Goal: Find specific page/section: Find specific page/section

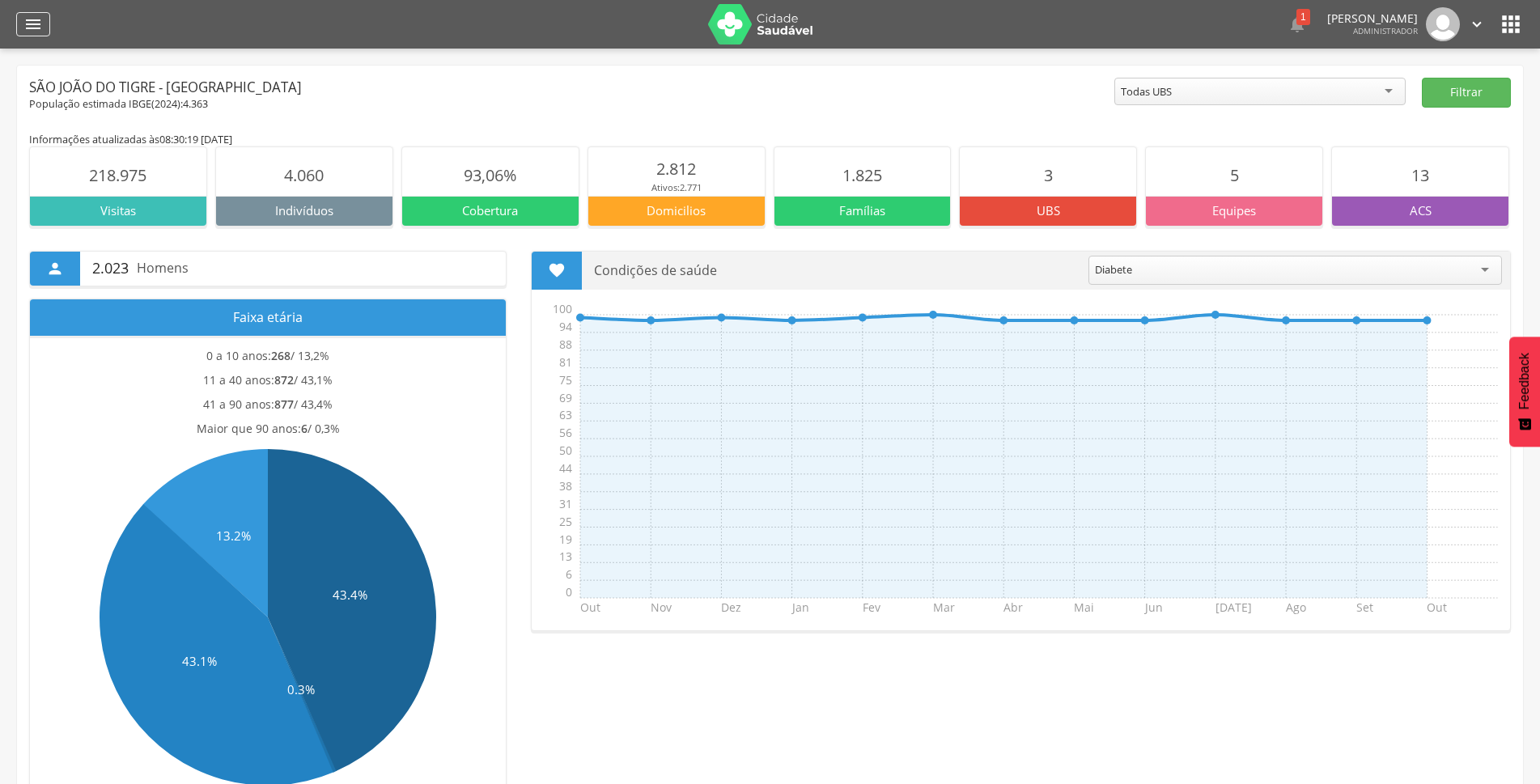
click at [33, 23] on icon "" at bounding box center [34, 24] width 19 height 19
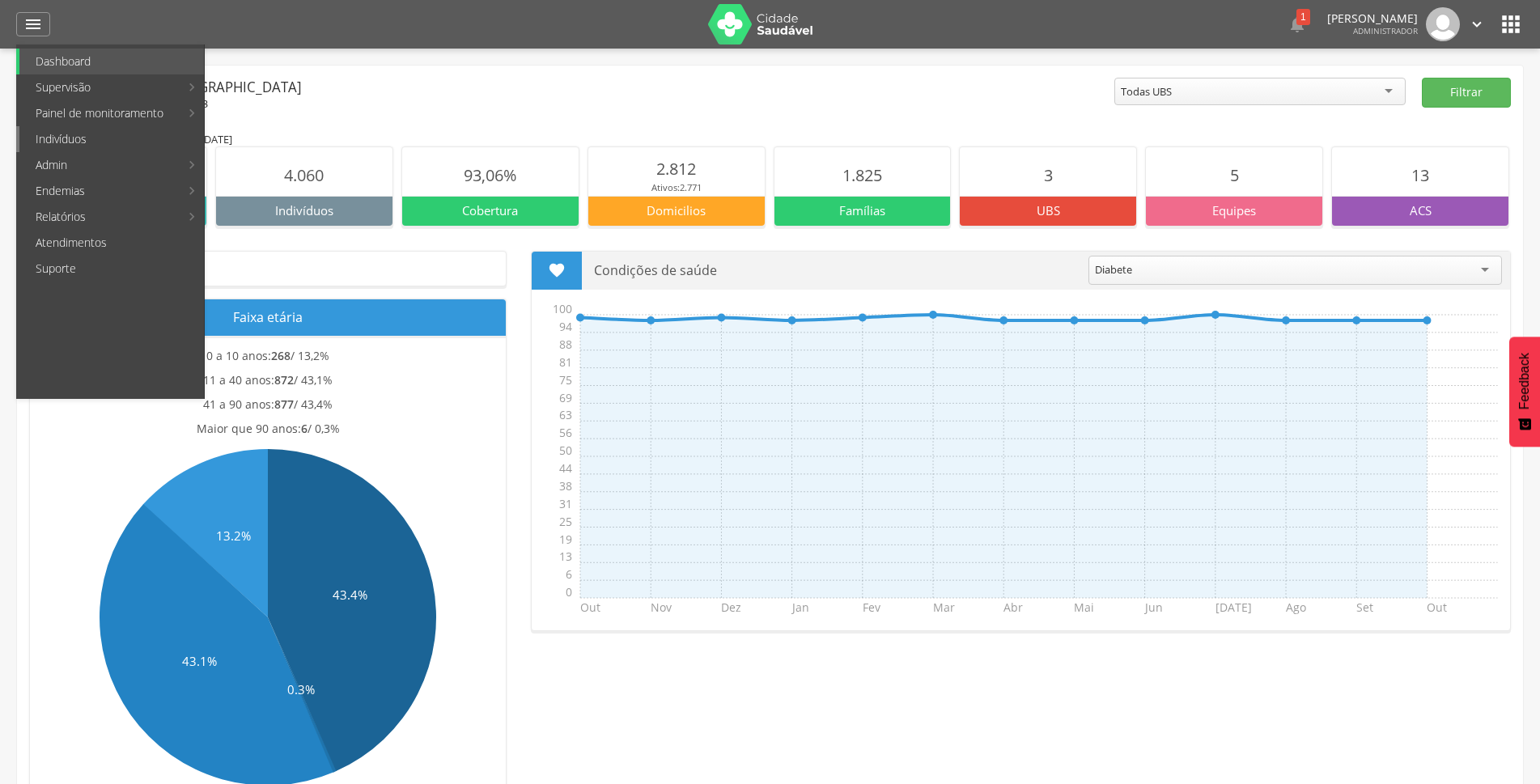
click at [79, 144] on link "Indivíduos" at bounding box center [112, 139] width 184 height 26
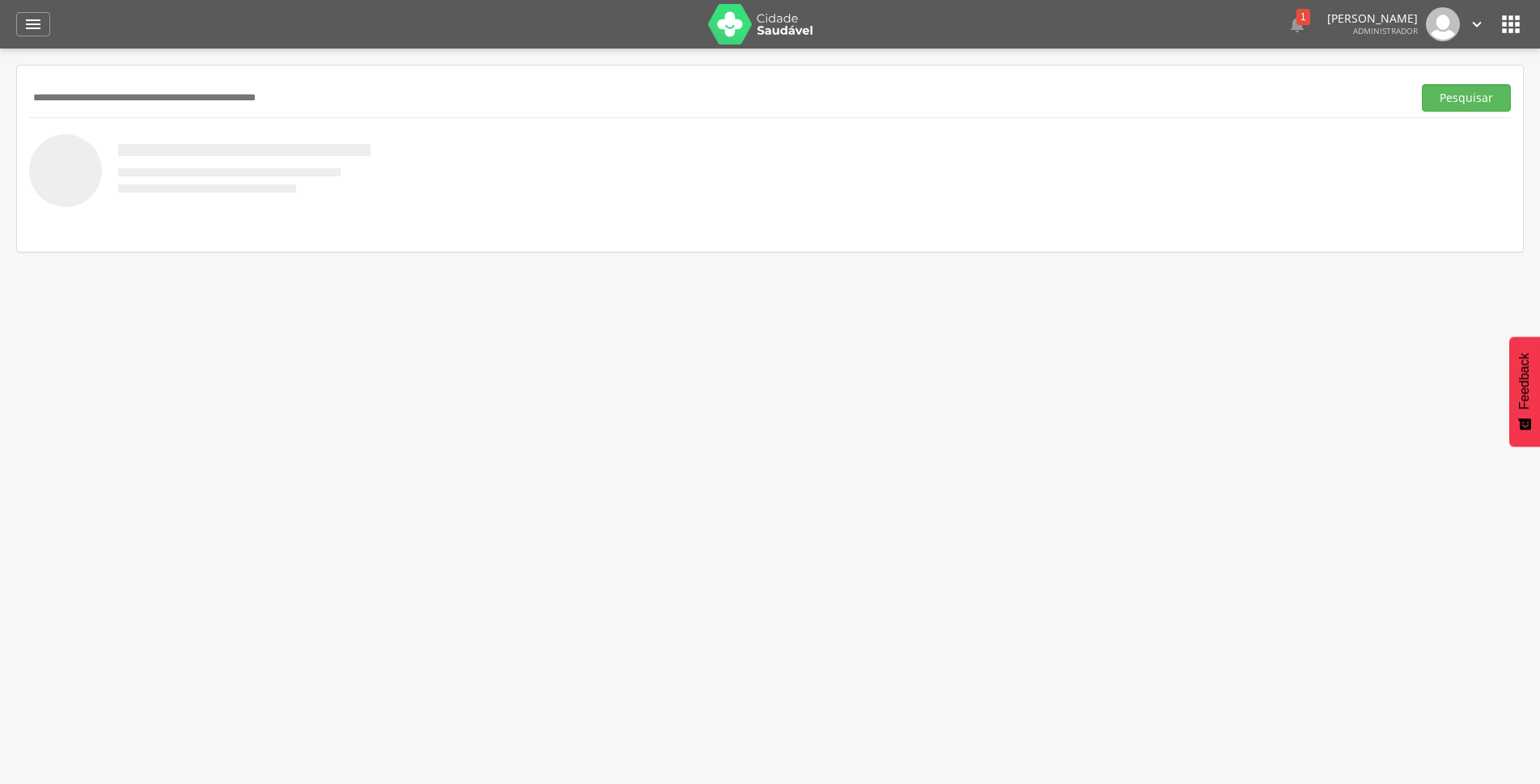
click at [212, 92] on input "text" at bounding box center [717, 97] width 1376 height 27
type input "*****"
click at [1475, 101] on button "Pesquisar" at bounding box center [1466, 97] width 89 height 27
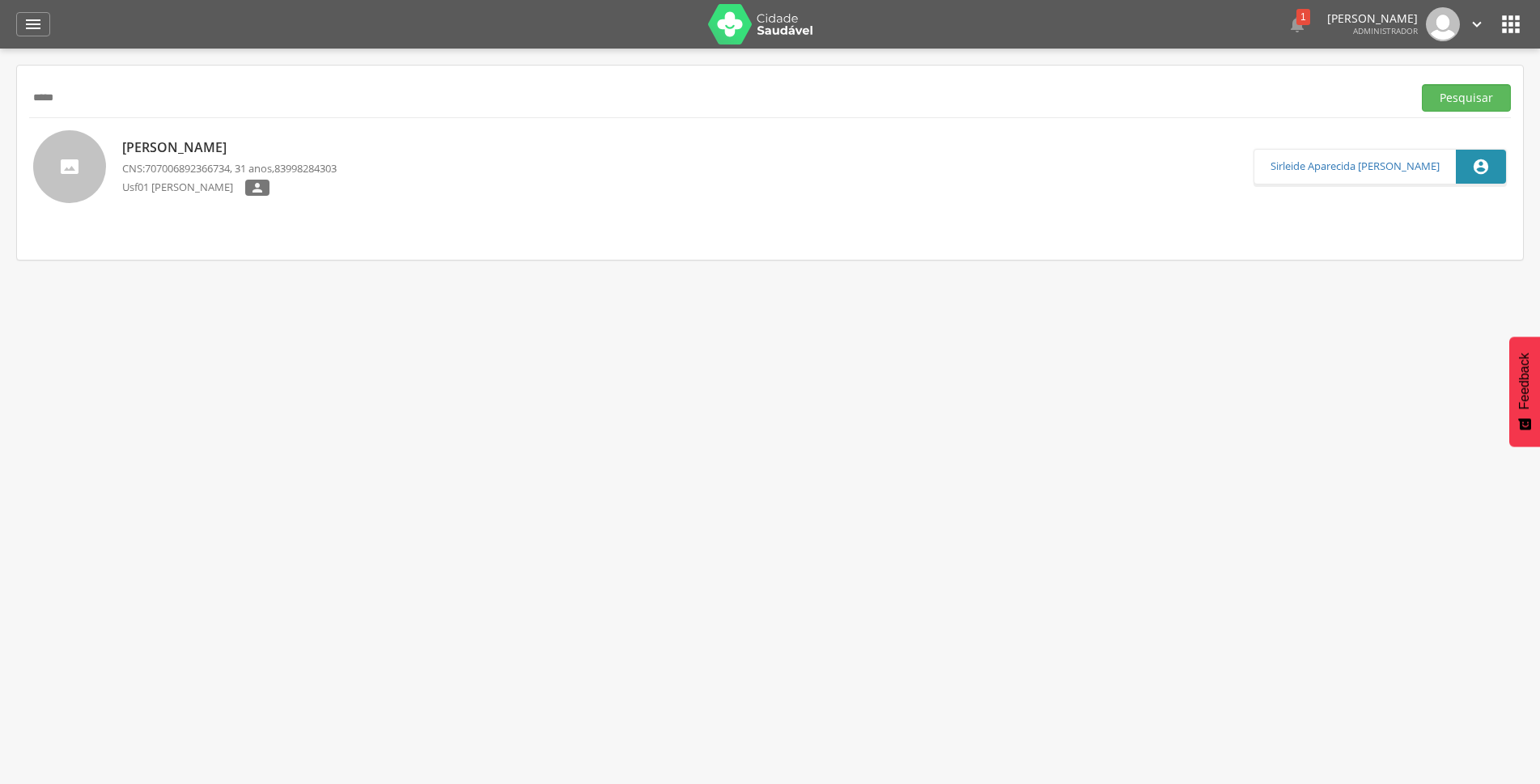
click at [275, 140] on p "[PERSON_NAME]" at bounding box center [229, 147] width 214 height 19
type input "**********"
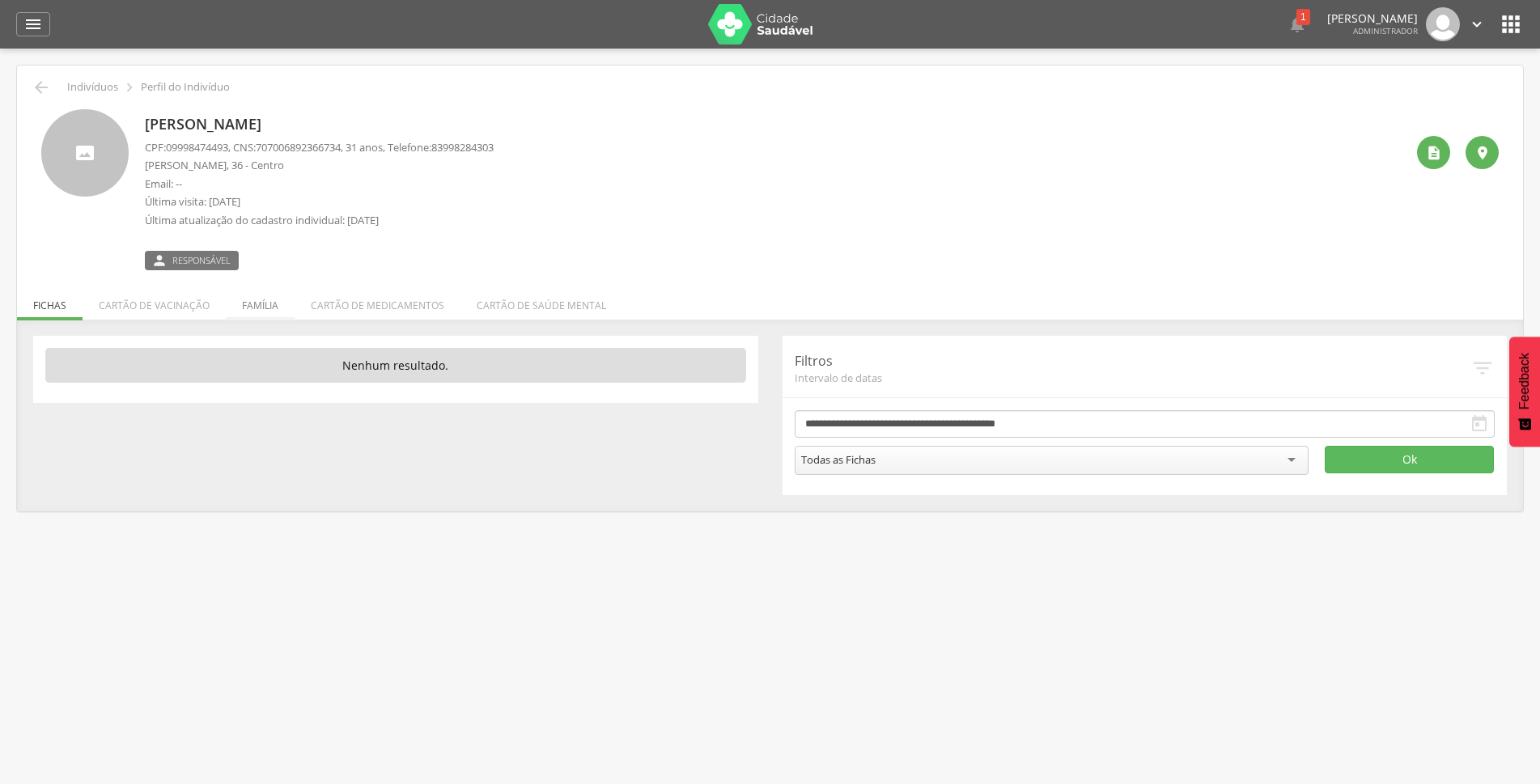
click at [262, 309] on li "Família" at bounding box center [260, 301] width 69 height 38
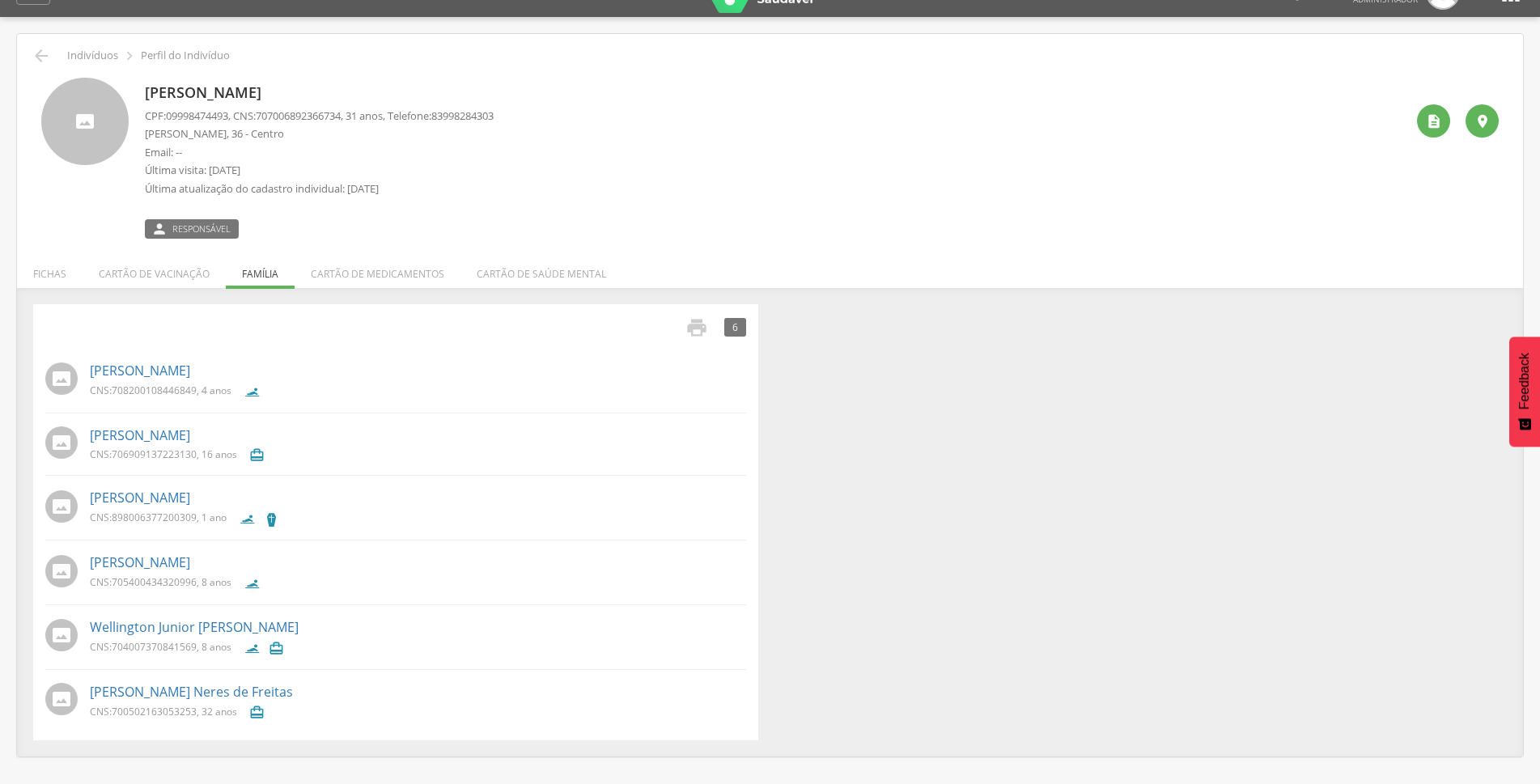
scroll to position [49, 0]
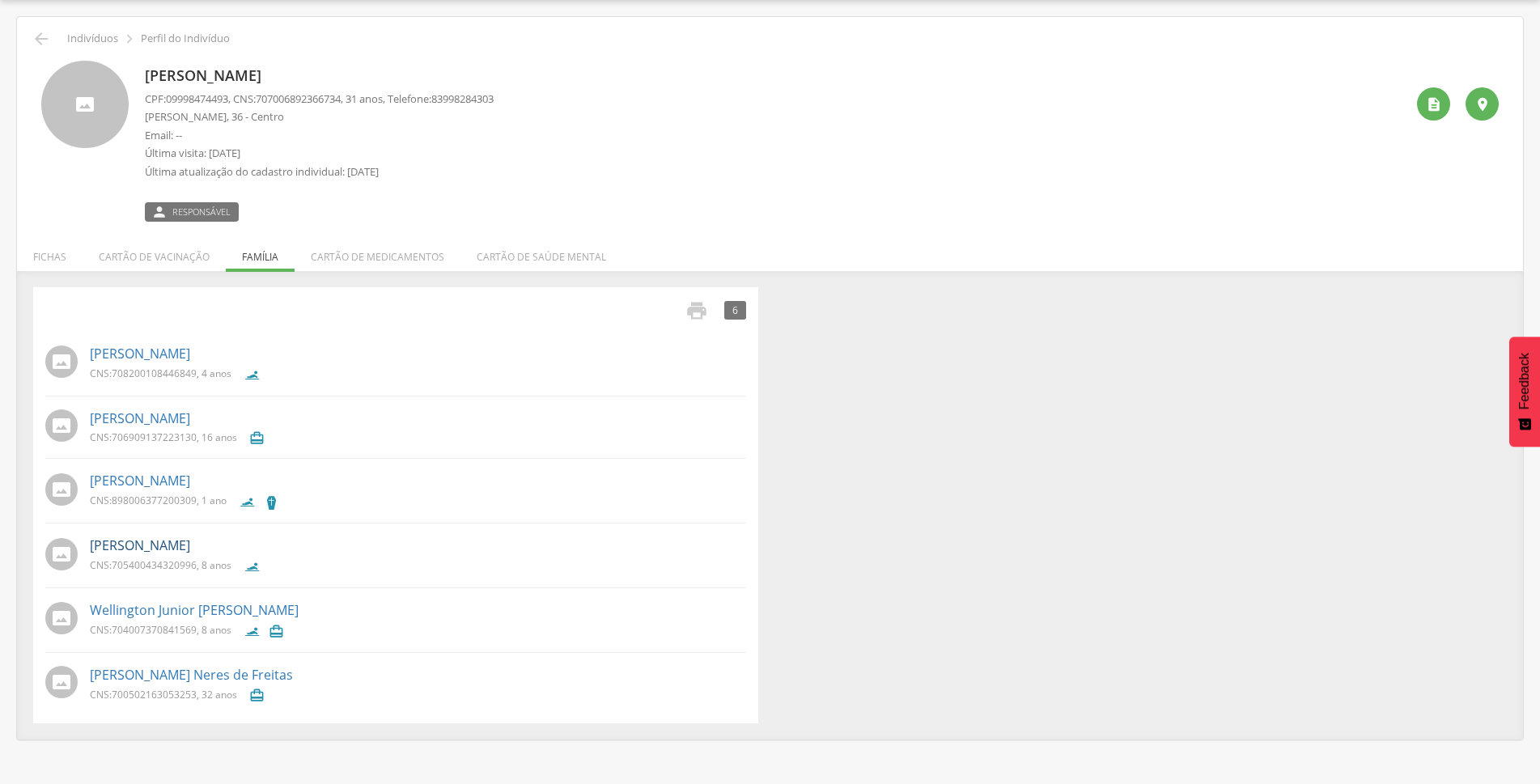
click at [190, 551] on link "[PERSON_NAME]" at bounding box center [139, 545] width 100 height 19
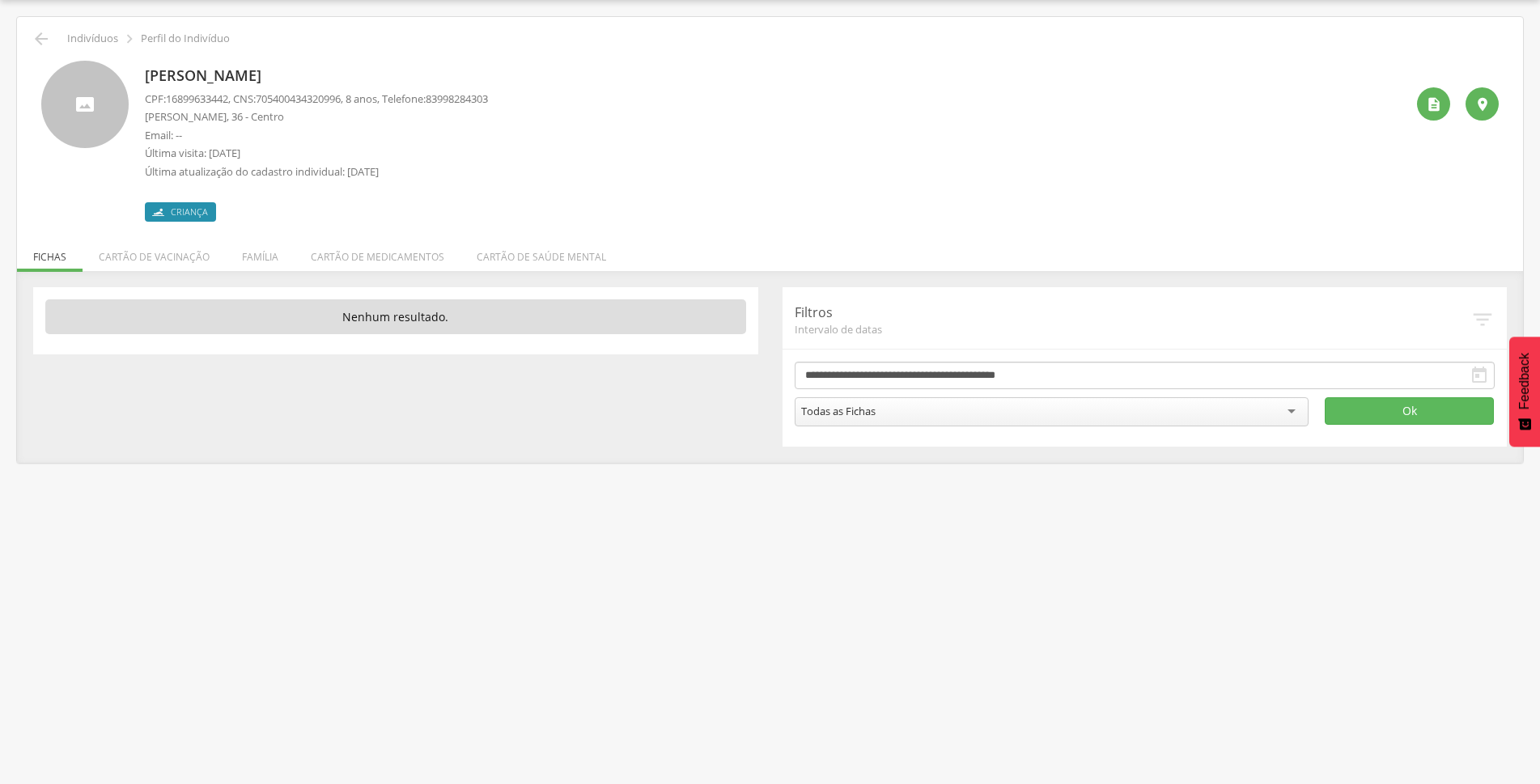
click at [1265, 619] on div " Supervisão  Distritos  Ubs adicionar ubs  Coordenador: - São João do Tigre…" at bounding box center [770, 392] width 1540 height 784
